Goal: Task Accomplishment & Management: Use online tool/utility

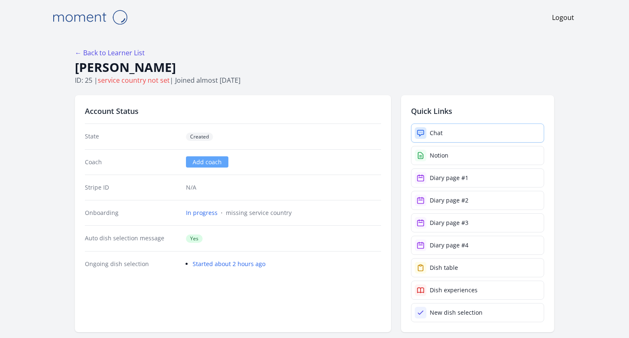
click at [445, 132] on link "Chat" at bounding box center [477, 133] width 133 height 19
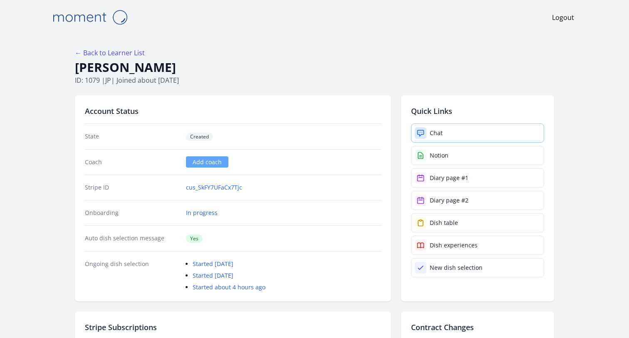
click at [468, 138] on link "Chat" at bounding box center [477, 133] width 133 height 19
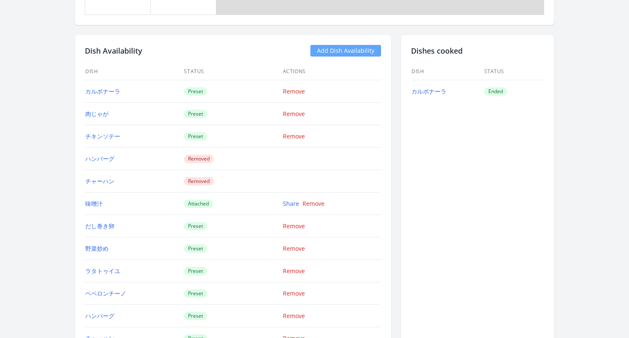
scroll to position [996, 0]
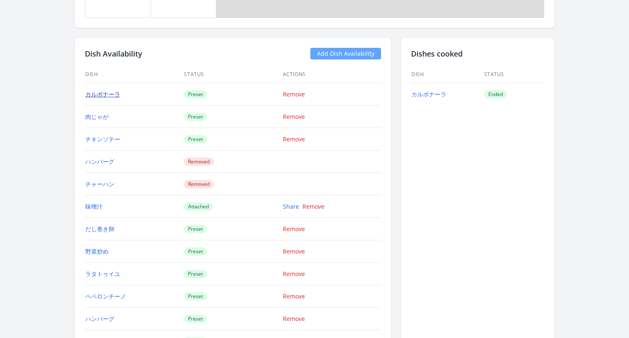
click at [98, 94] on link "カルボナーラ" at bounding box center [102, 94] width 35 height 8
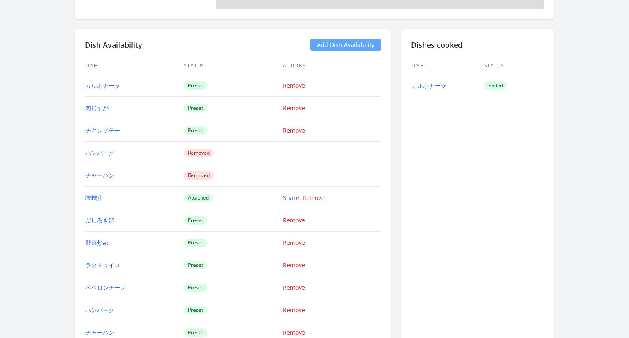
scroll to position [1009, 0]
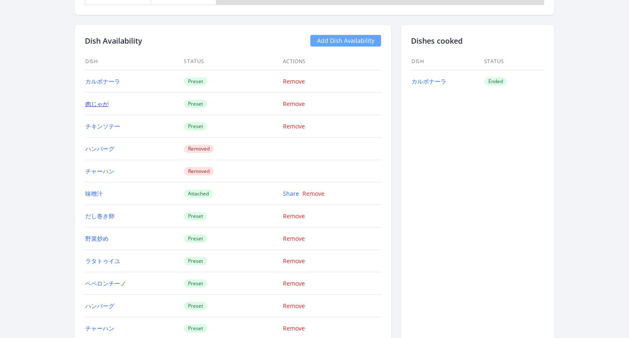
click at [98, 104] on link "肉じゃが" at bounding box center [96, 104] width 23 height 8
click at [109, 125] on link "チキンソテー" at bounding box center [102, 126] width 35 height 8
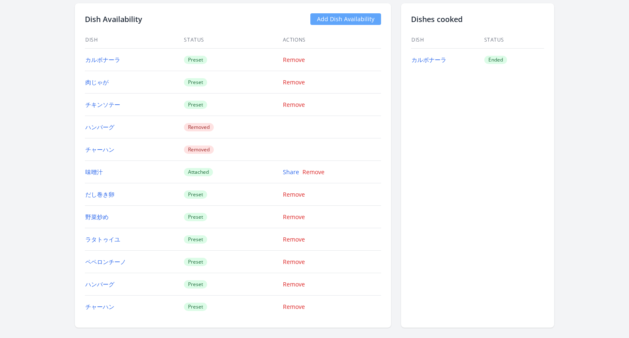
scroll to position [1035, 0]
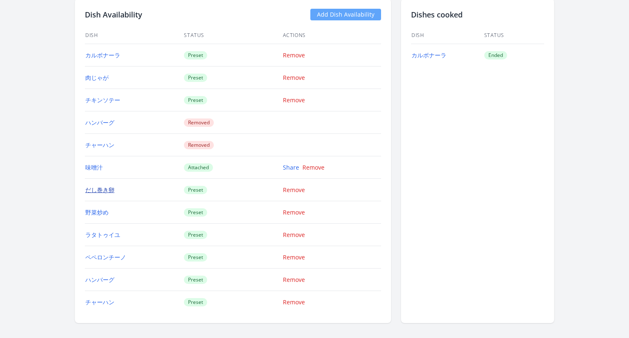
click at [95, 190] on link "だし巻き卵" at bounding box center [99, 190] width 29 height 8
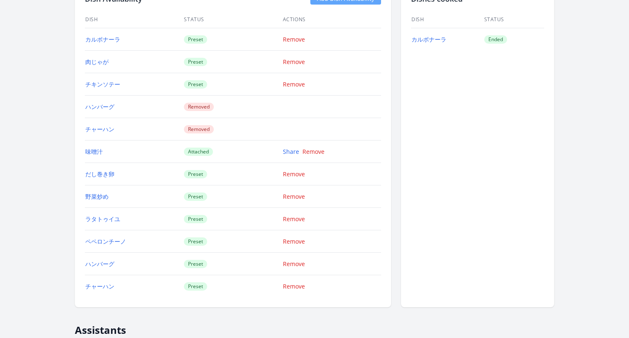
scroll to position [1058, 0]
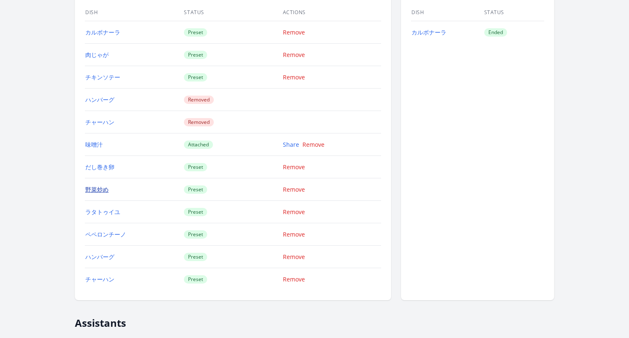
click at [101, 188] on link "野菜炒め" at bounding box center [96, 190] width 23 height 8
click at [103, 279] on link "チャーハン" at bounding box center [99, 279] width 29 height 8
click at [93, 98] on link "ハンバーグ" at bounding box center [99, 100] width 29 height 8
click at [102, 257] on link "ハンバーグ" at bounding box center [99, 257] width 29 height 8
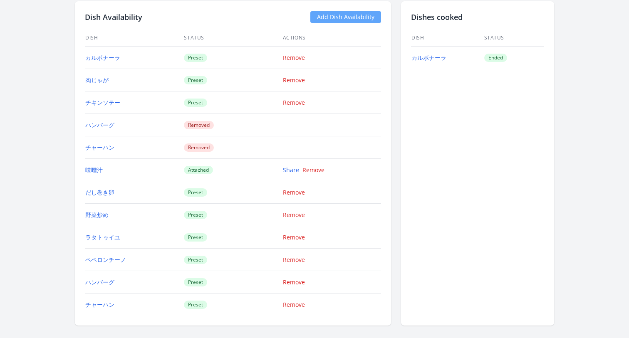
scroll to position [1034, 0]
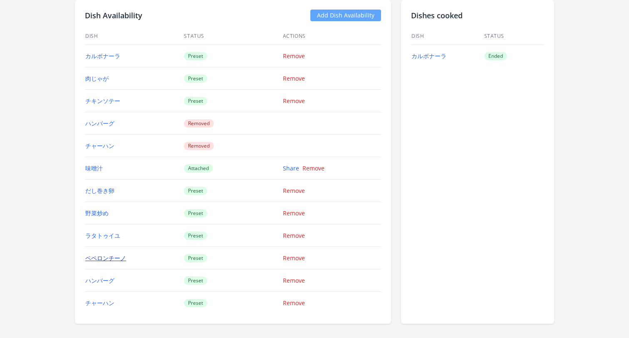
click at [104, 258] on link "ペペロンチーノ" at bounding box center [105, 258] width 41 height 8
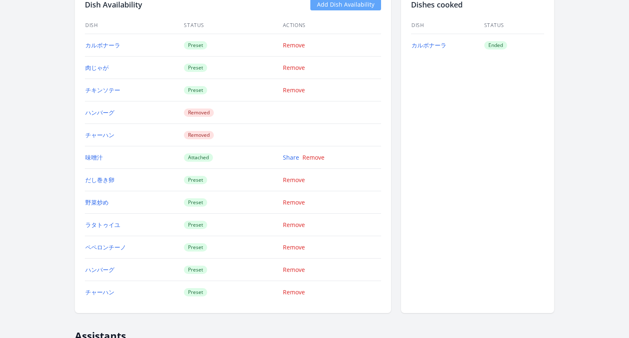
click at [143, 225] on td "ラタトゥイユ" at bounding box center [134, 225] width 99 height 22
click at [113, 224] on link "ラタトゥイユ" at bounding box center [102, 225] width 35 height 8
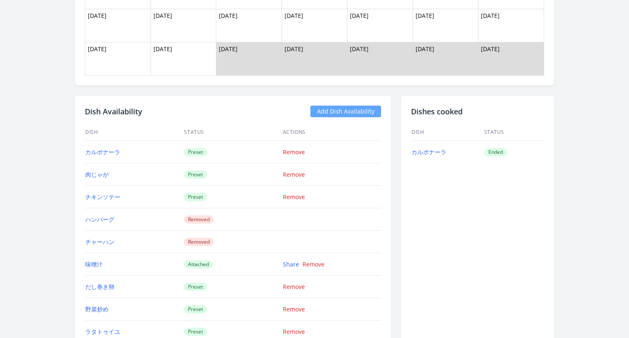
scroll to position [876, 0]
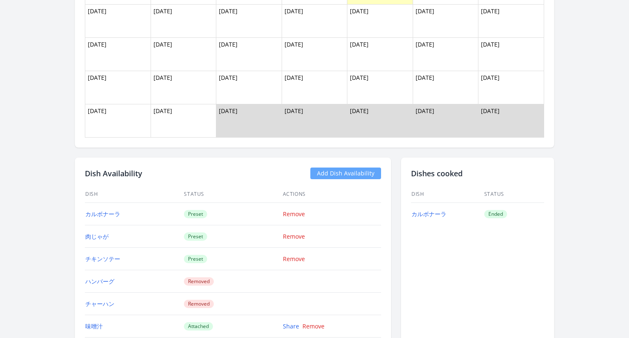
click at [344, 173] on link "Add Dish Availability" at bounding box center [345, 174] width 71 height 12
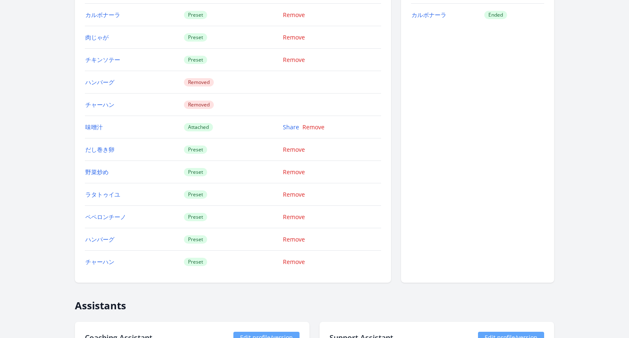
scroll to position [923, 0]
